Goal: Task Accomplishment & Management: Use online tool/utility

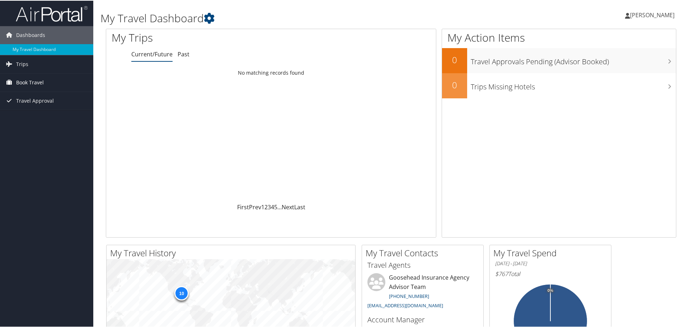
click at [40, 84] on span "Book Travel" at bounding box center [30, 82] width 28 height 18
click at [33, 118] on link "Book/Manage Online Trips" at bounding box center [46, 117] width 93 height 11
